Goal: Task Accomplishment & Management: Complete application form

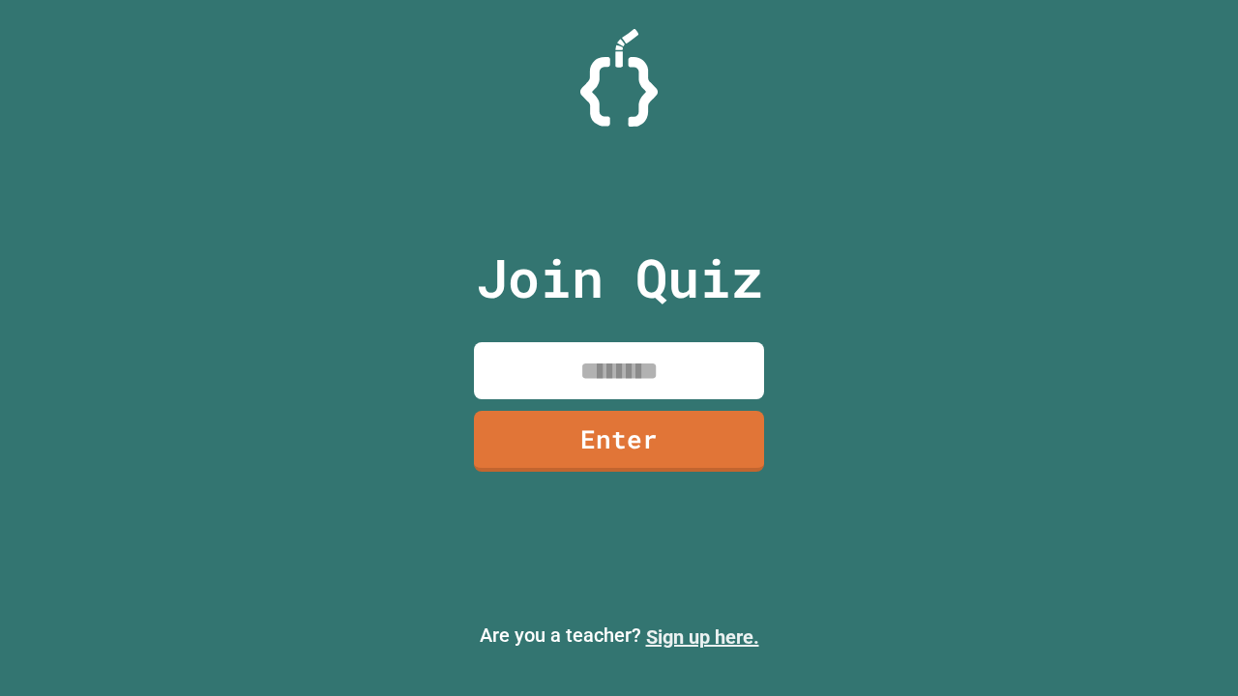
click at [702, 637] on link "Sign up here." at bounding box center [702, 637] width 113 height 23
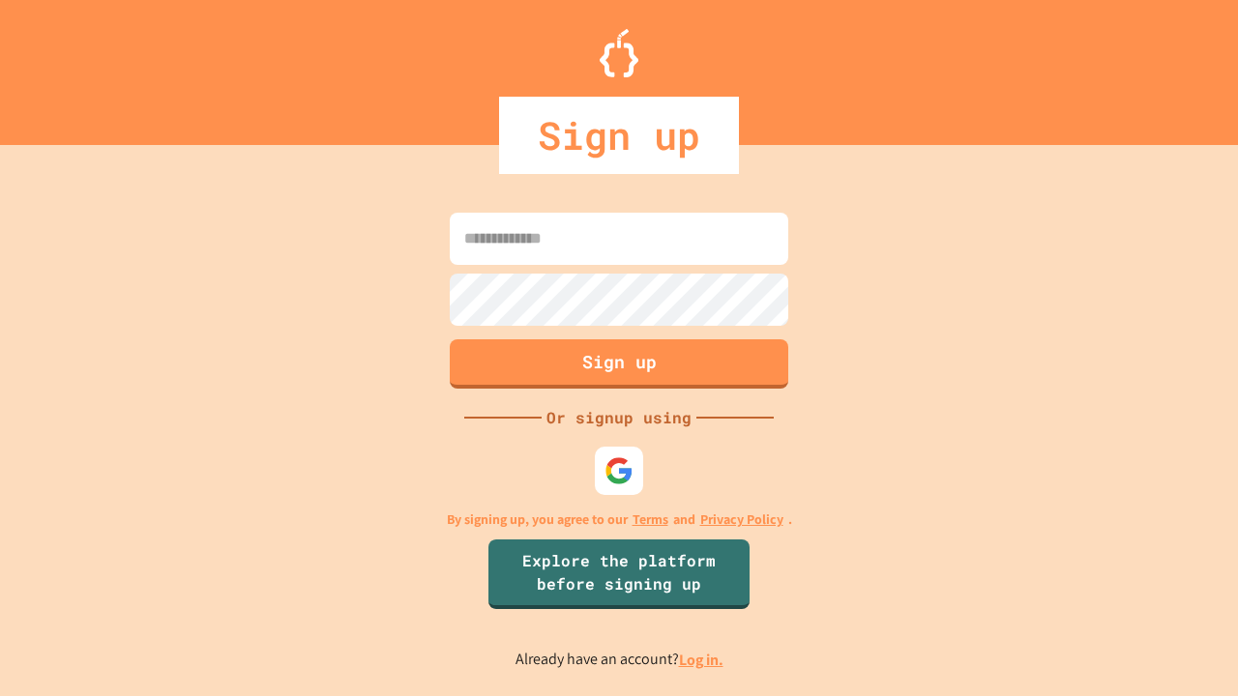
click at [702, 659] on link "Log in." at bounding box center [701, 660] width 44 height 20
